Goal: Task Accomplishment & Management: Manage account settings

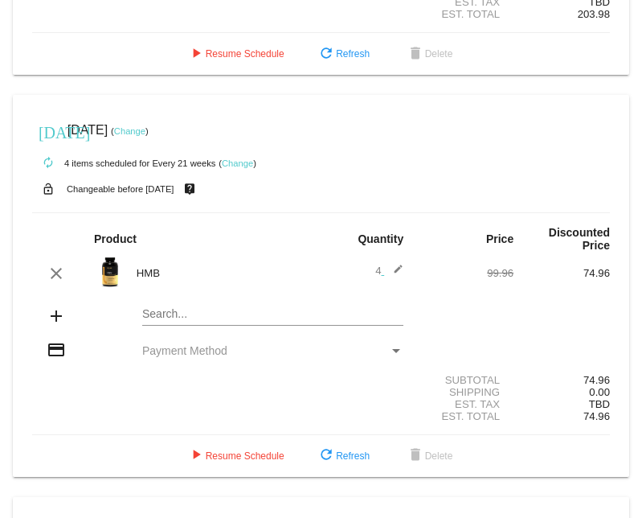
scroll to position [1510, 0]
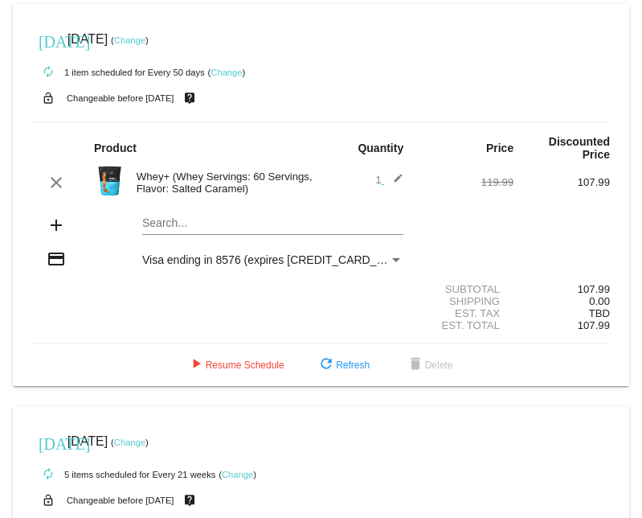
click at [389, 173] on mat-icon "edit" at bounding box center [393, 182] width 19 height 19
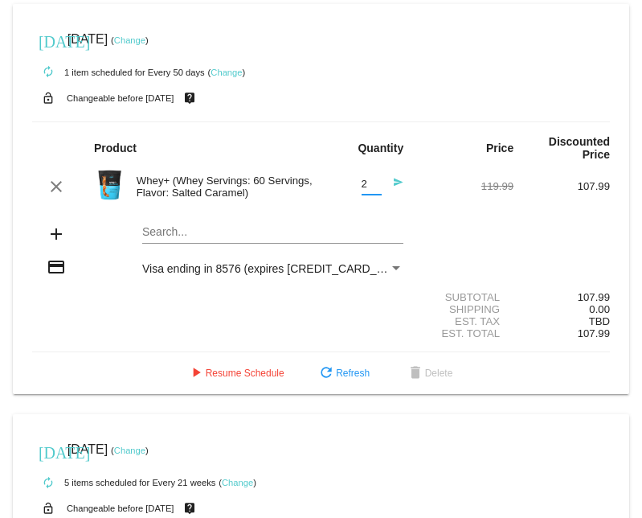
click at [367, 179] on input "2" at bounding box center [372, 185] width 20 height 12
click at [367, 179] on input "3" at bounding box center [372, 185] width 20 height 12
click at [367, 179] on input "4" at bounding box center [372, 185] width 20 height 12
type input "5"
click at [367, 179] on input "5" at bounding box center [372, 185] width 20 height 12
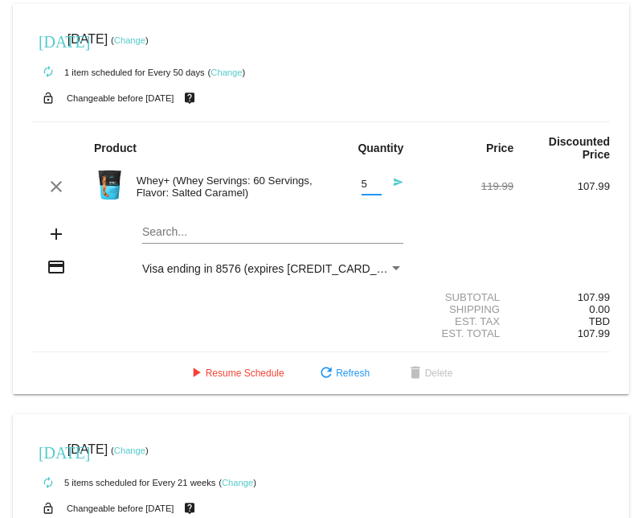
click at [388, 177] on mat-icon "send" at bounding box center [393, 186] width 19 height 19
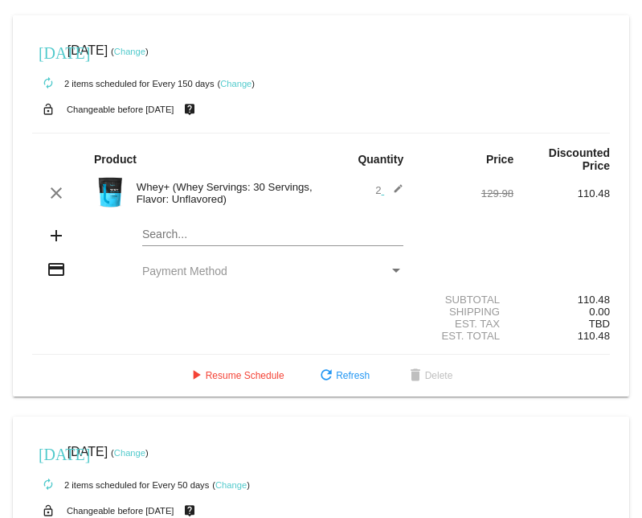
scroll to position [1312, 0]
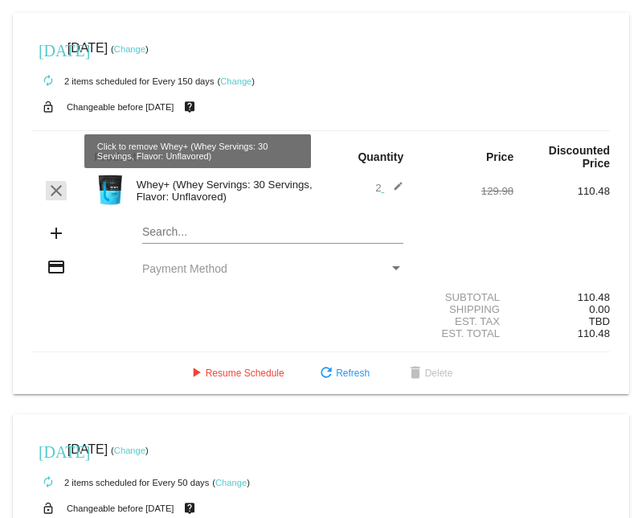
click at [52, 181] on mat-icon "clear" at bounding box center [56, 190] width 19 height 19
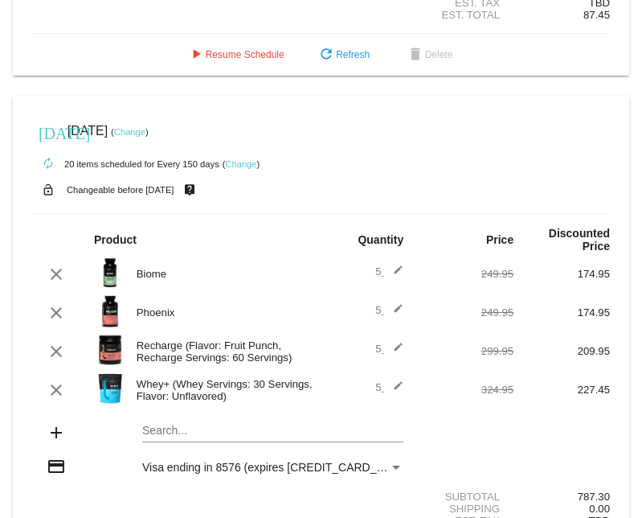
scroll to position [714, 0]
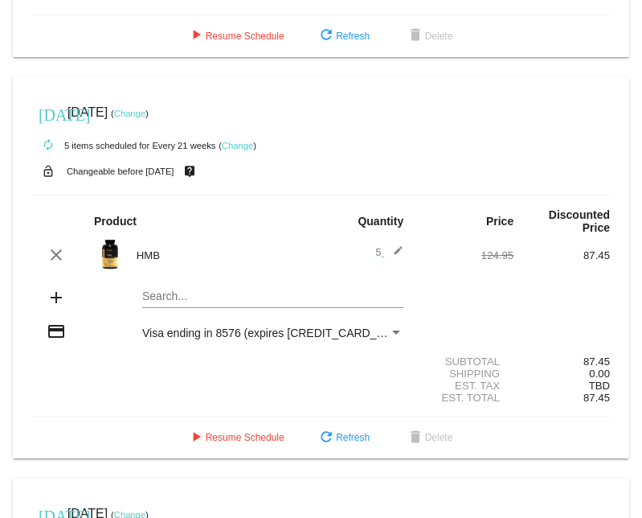
scroll to position [326, 0]
